Goal: Task Accomplishment & Management: Manage account settings

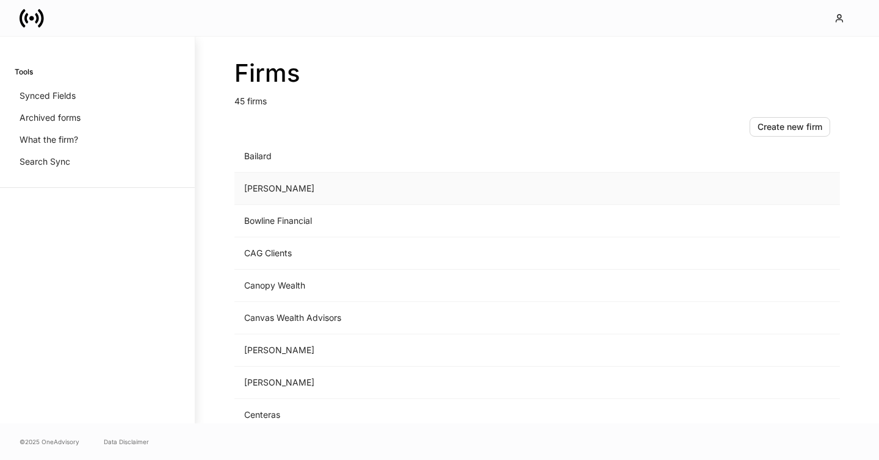
scroll to position [195, 0]
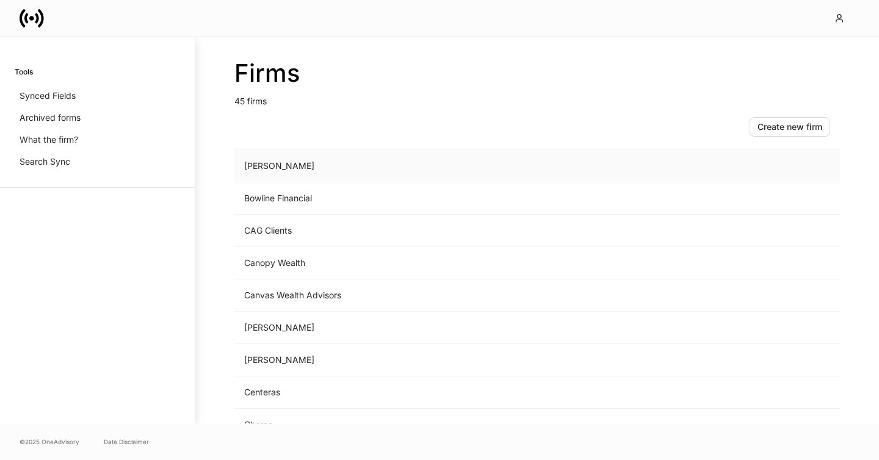
click at [307, 168] on td "[PERSON_NAME]" at bounding box center [435, 166] width 403 height 32
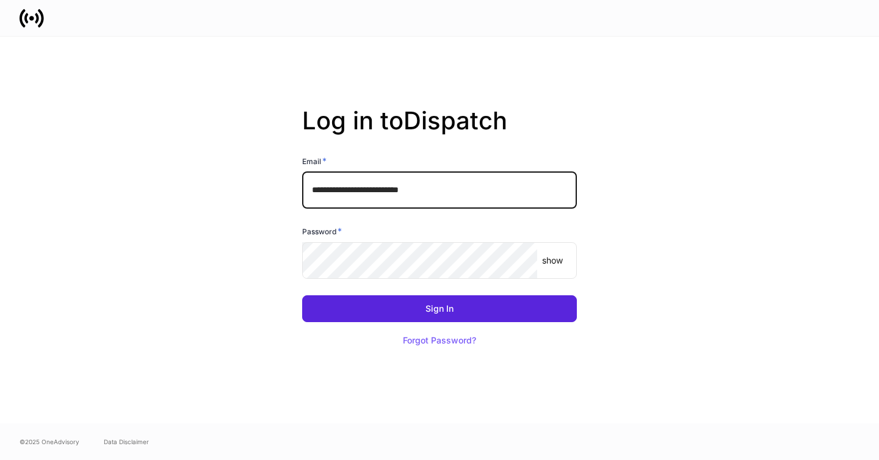
click at [462, 190] on input "**********" at bounding box center [439, 190] width 275 height 37
click at [480, 191] on input "**********" at bounding box center [439, 190] width 275 height 37
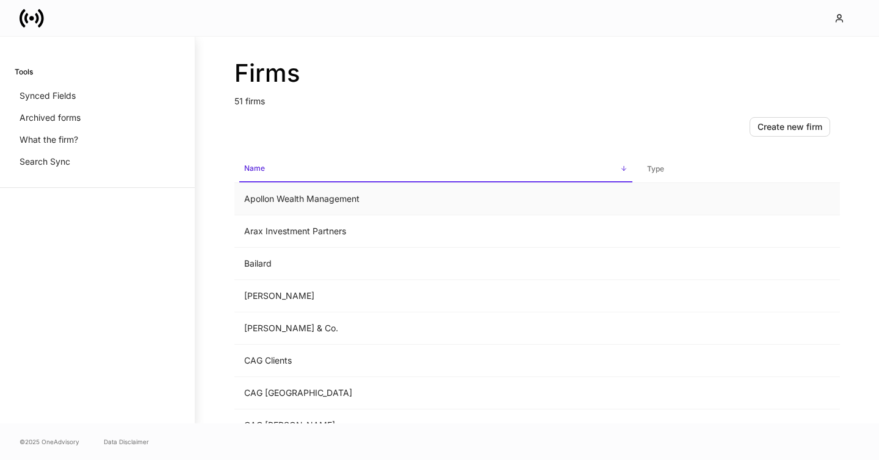
scroll to position [98, 0]
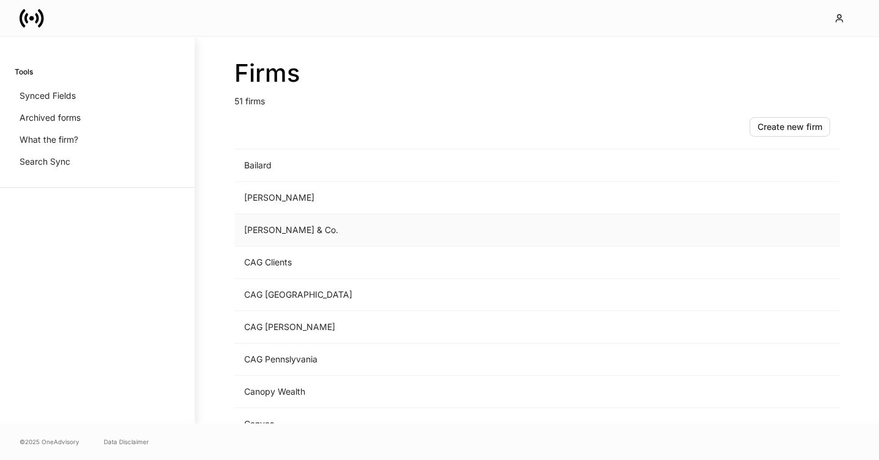
click at [258, 238] on td "Bartlett & Co." at bounding box center [435, 230] width 403 height 32
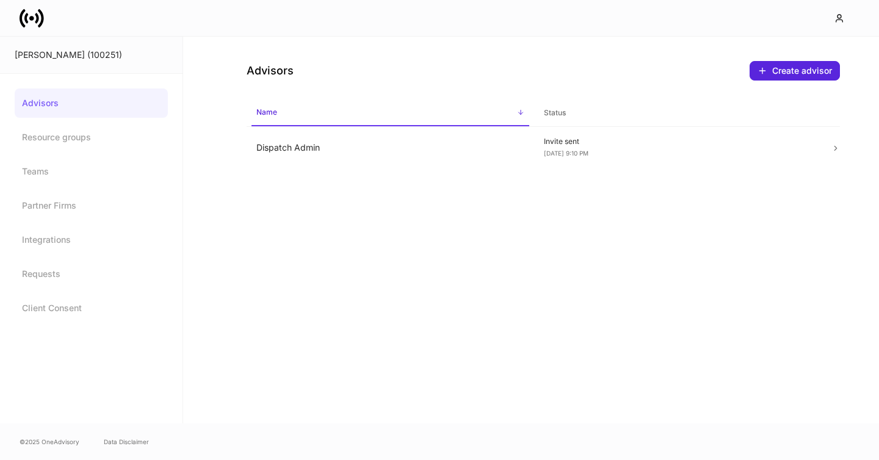
click at [50, 93] on link "Advisors" at bounding box center [91, 103] width 153 height 29
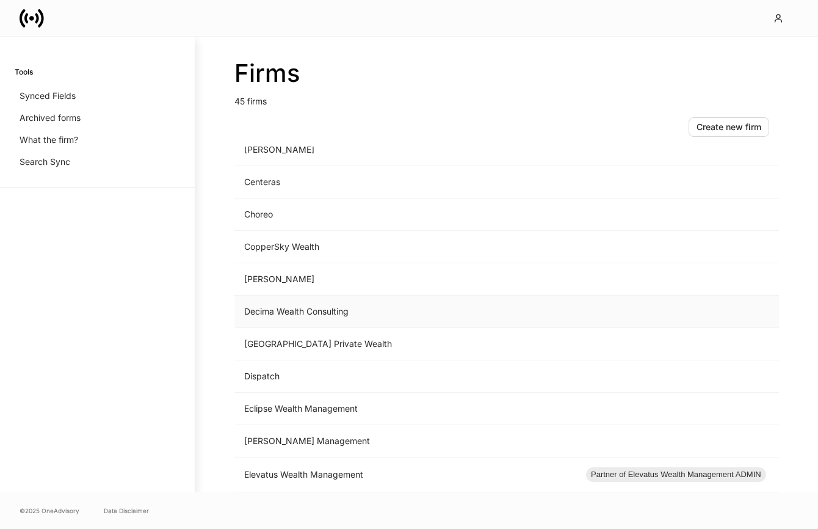
scroll to position [406, 0]
click at [281, 340] on td "Dial Square Private Wealth" at bounding box center [405, 343] width 342 height 32
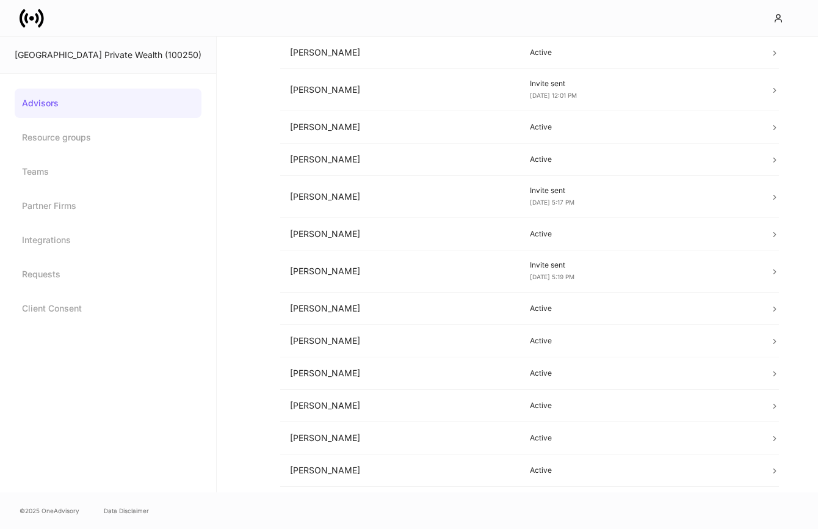
scroll to position [298, 0]
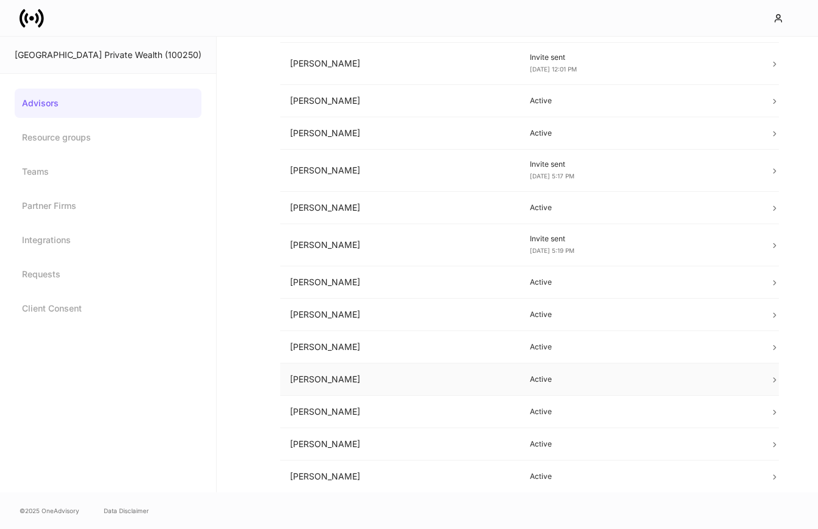
click at [324, 377] on td "Owen Galasso" at bounding box center [400, 379] width 240 height 32
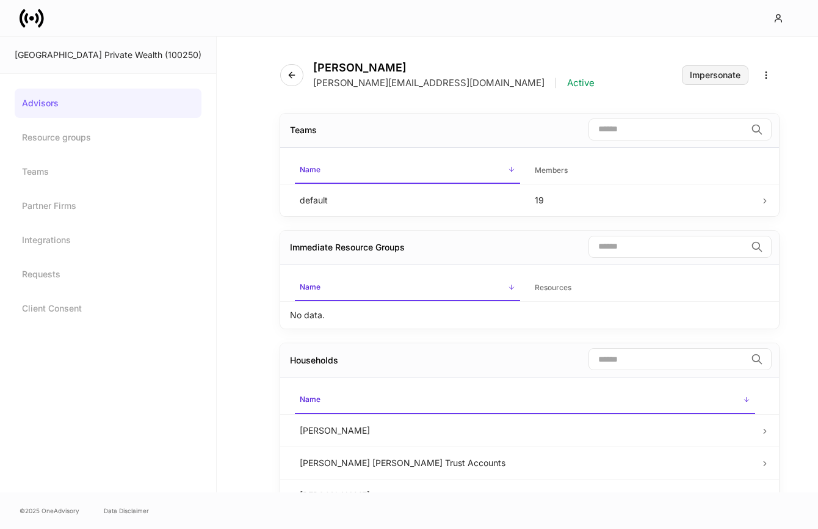
click at [724, 79] on button "Impersonate" at bounding box center [715, 75] width 67 height 20
